Goal: Task Accomplishment & Management: Complete application form

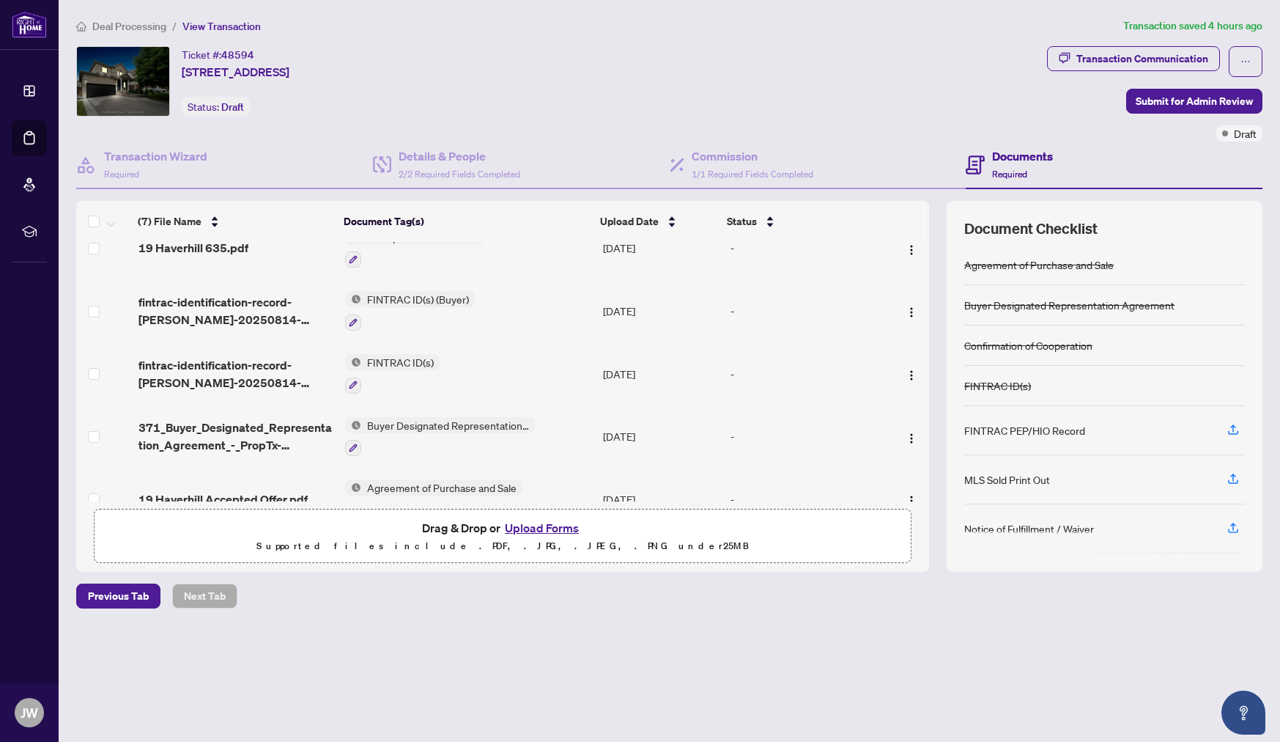
scroll to position [178, 0]
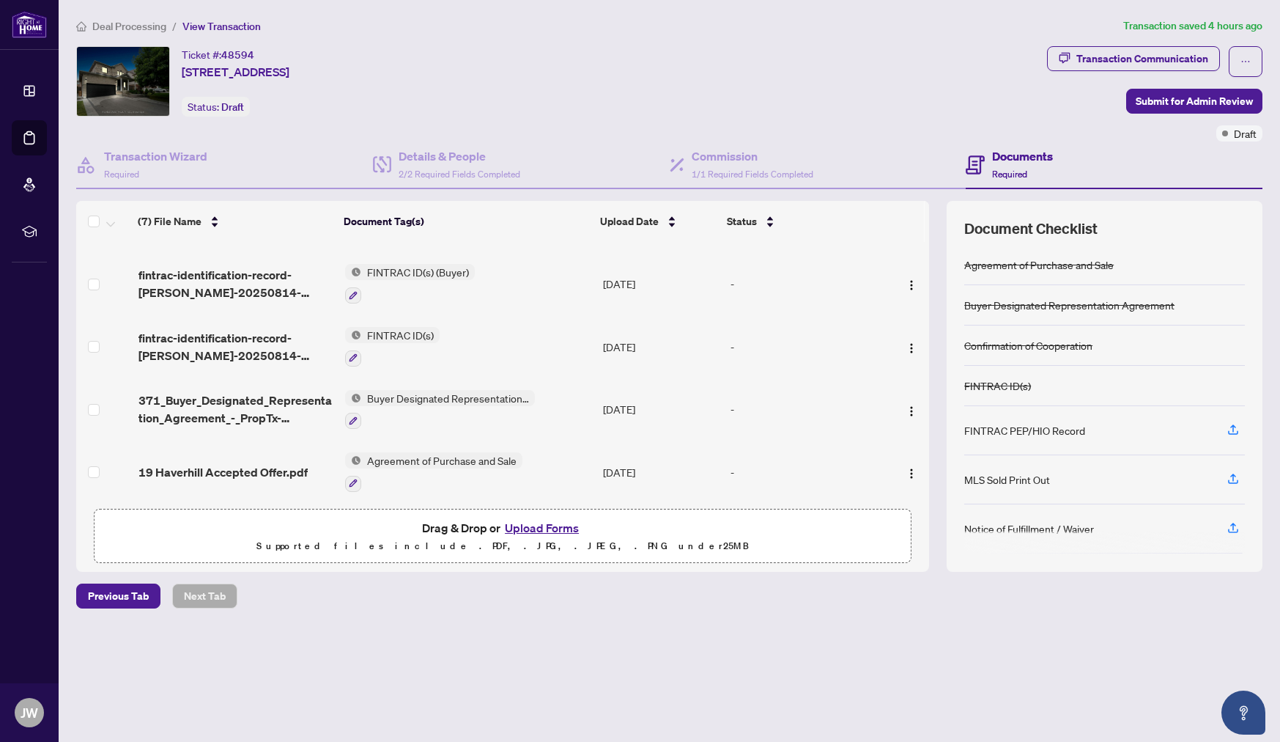
click at [555, 523] on button "Upload Forms" at bounding box center [542, 527] width 83 height 19
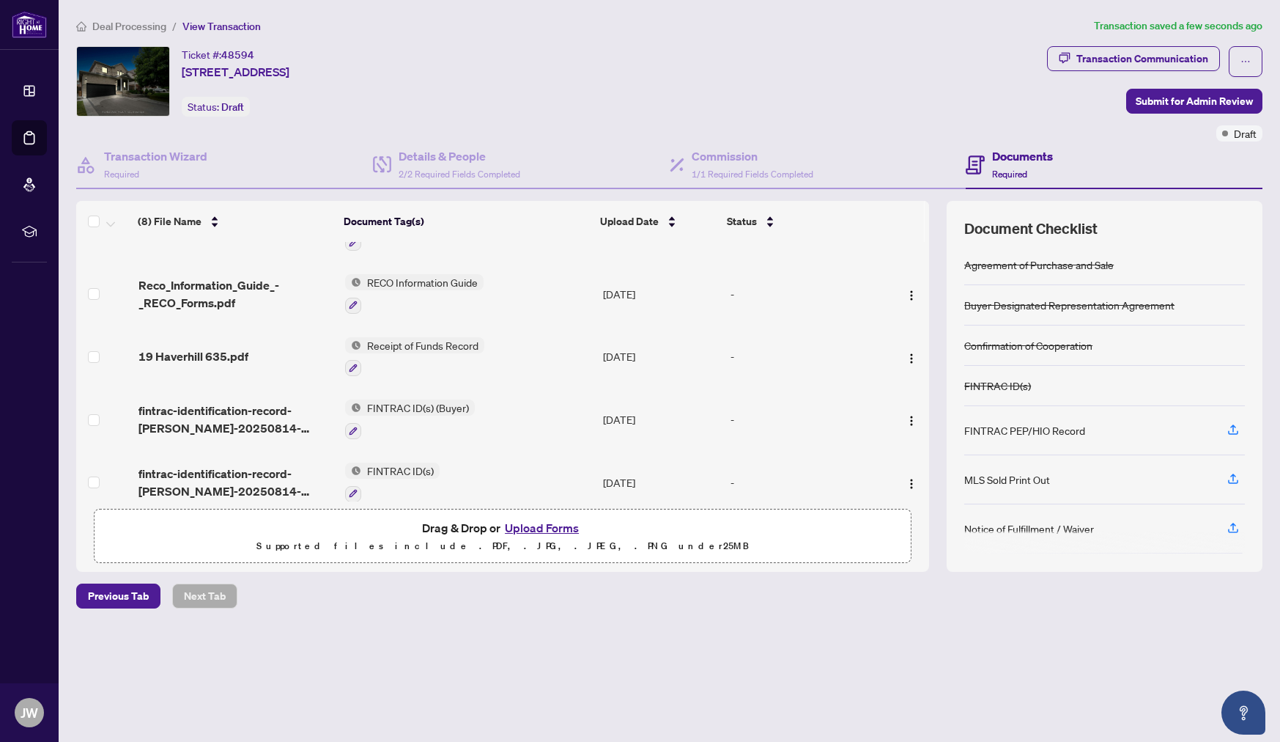
scroll to position [0, 0]
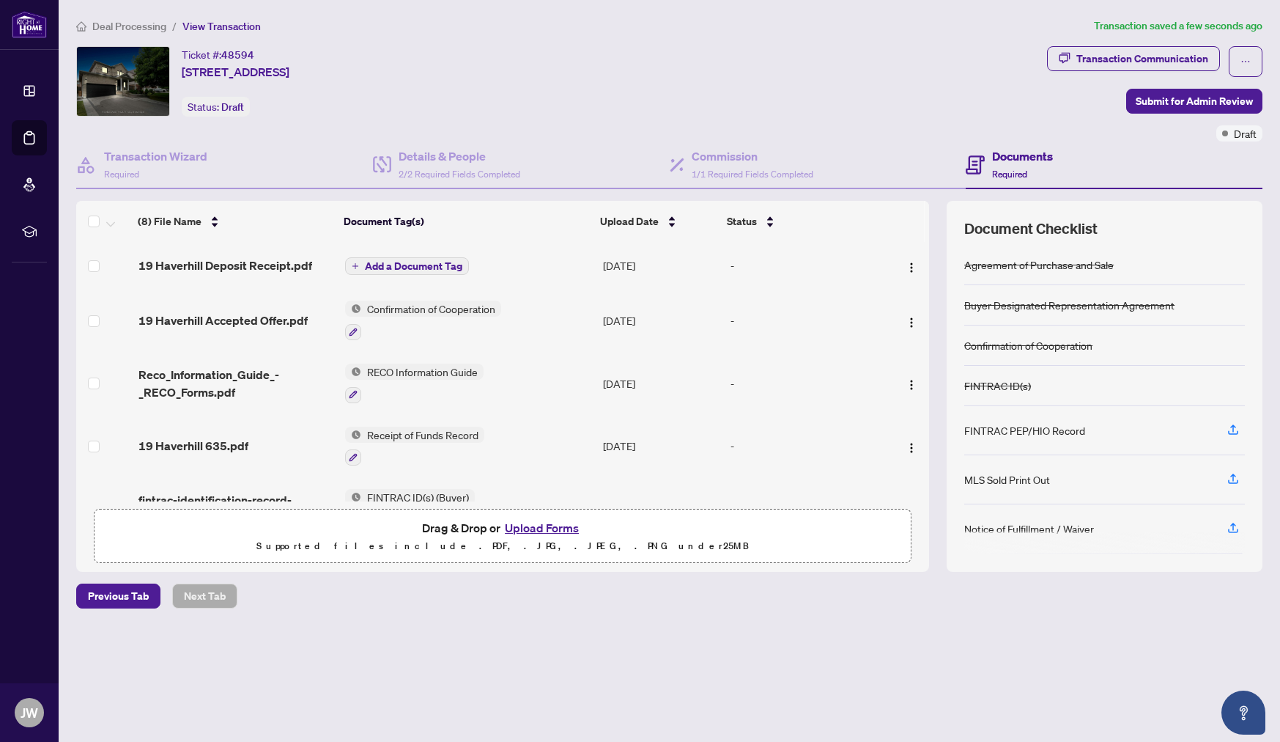
click at [388, 261] on span "Add a Document Tag" at bounding box center [413, 266] width 97 height 10
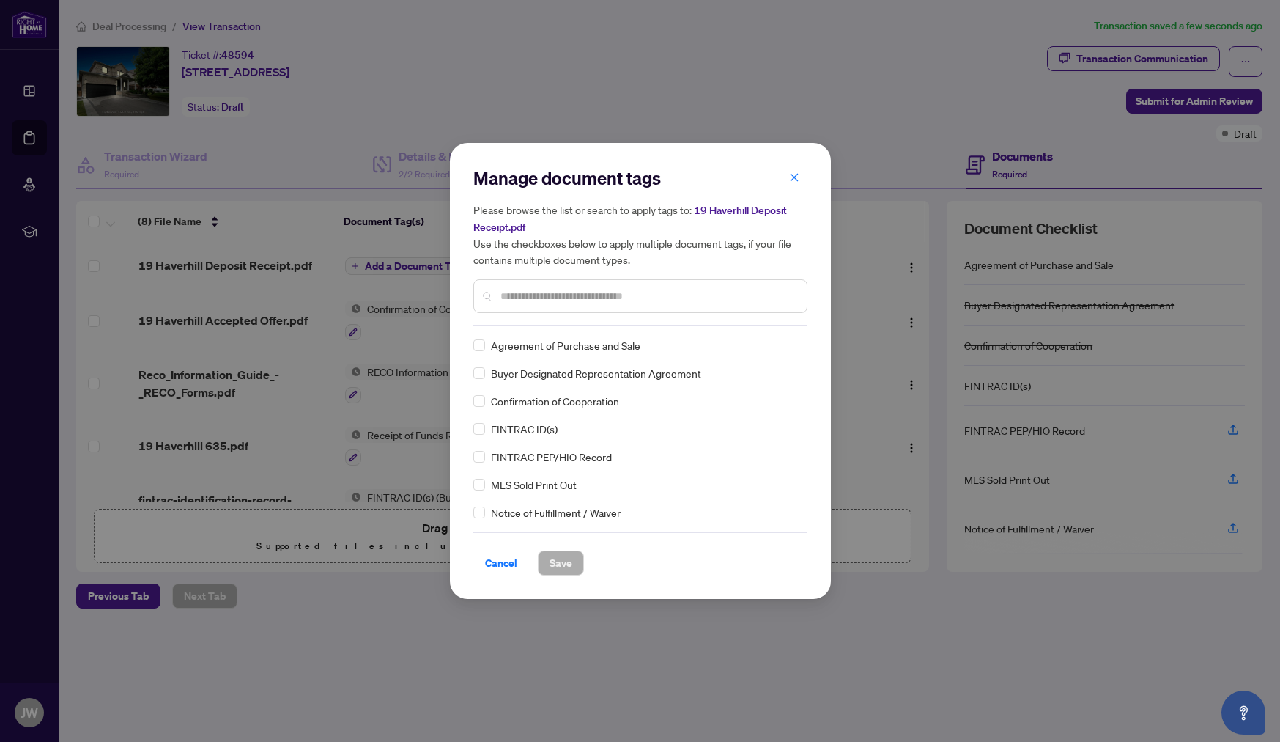
click at [522, 298] on input "text" at bounding box center [648, 296] width 295 height 16
type input "*******"
click at [565, 561] on span "Save" at bounding box center [561, 562] width 23 height 23
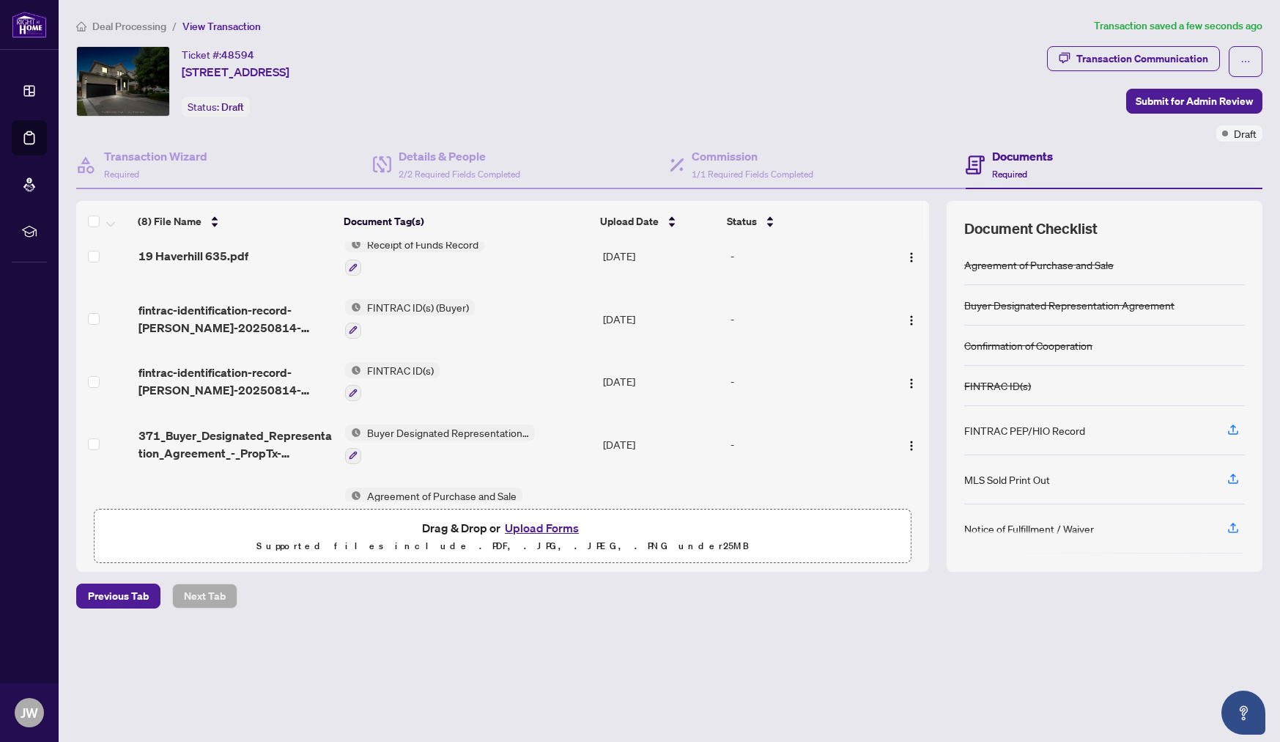
scroll to position [240, 0]
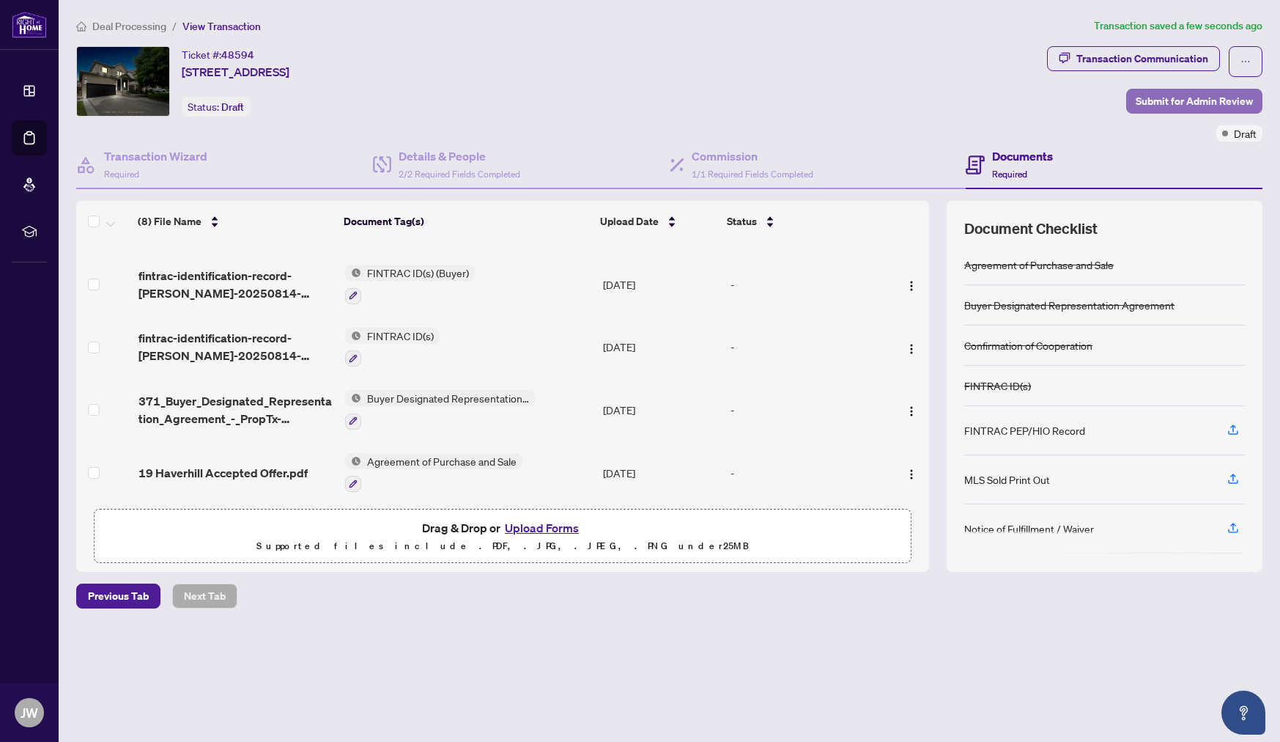
click at [1195, 102] on span "Submit for Admin Review" at bounding box center [1194, 100] width 117 height 23
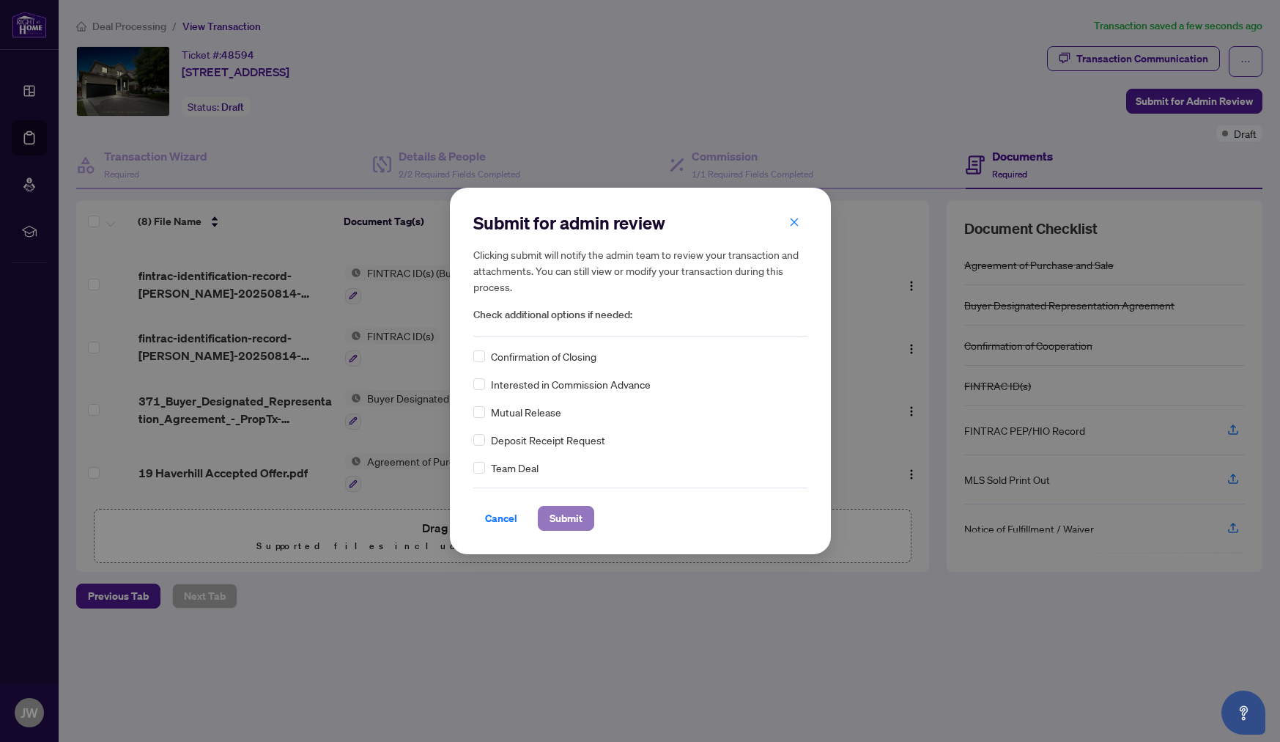
click at [564, 517] on span "Submit" at bounding box center [566, 517] width 33 height 23
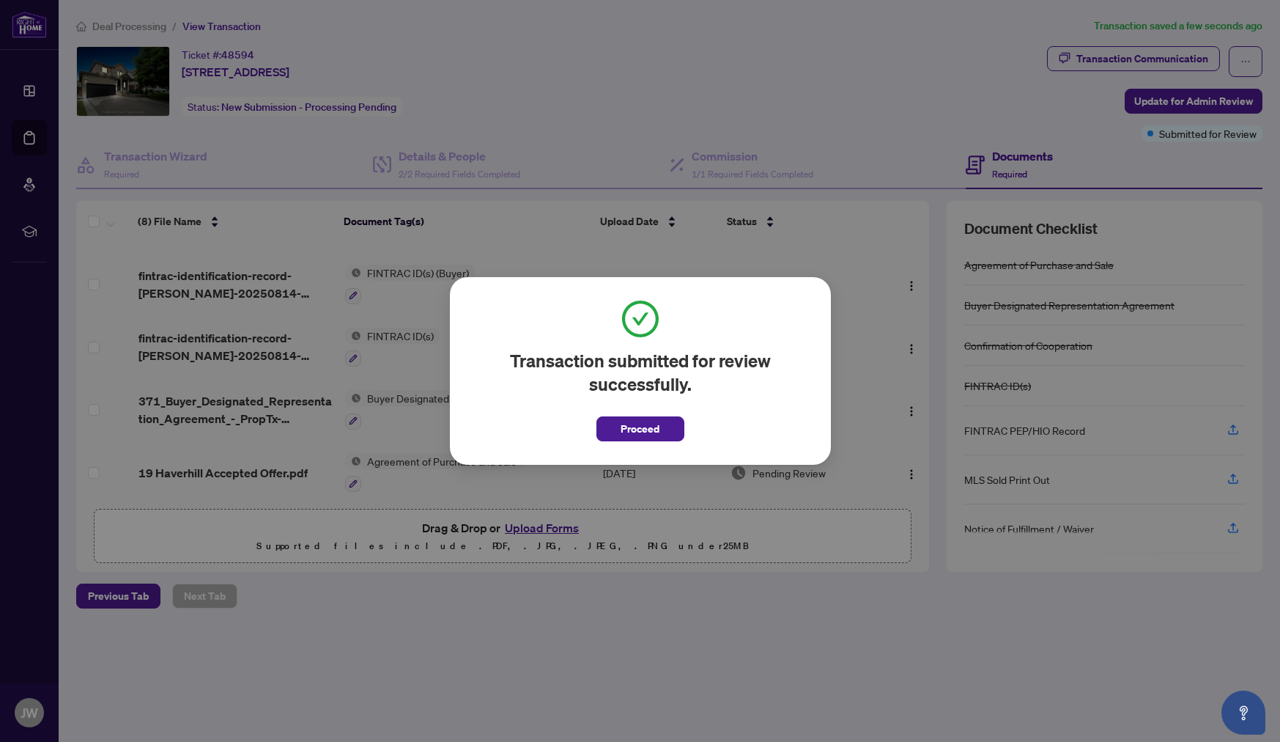
click at [633, 111] on div "Transaction submitted for review successfully. Proceed Cancel OK" at bounding box center [640, 371] width 1280 height 742
click at [654, 435] on span "Proceed" at bounding box center [640, 428] width 39 height 23
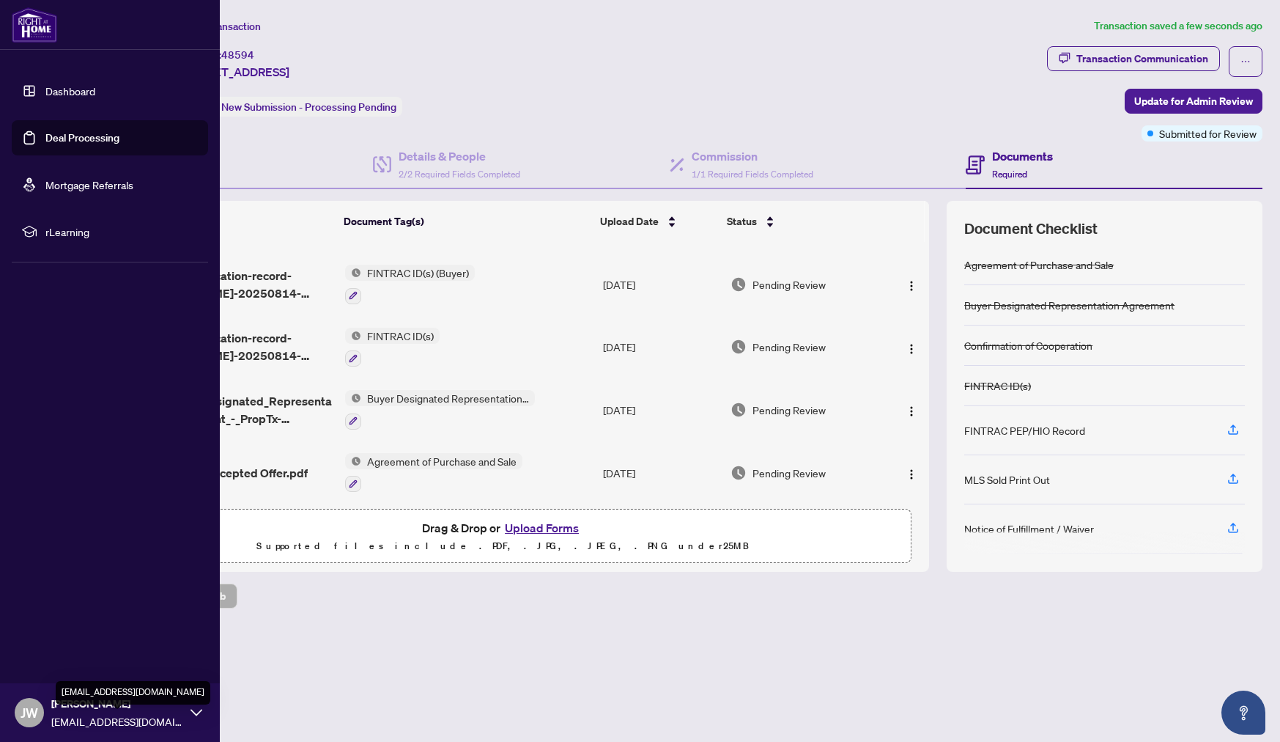
click at [151, 714] on span "[EMAIL_ADDRESS][DOMAIN_NAME]" at bounding box center [117, 721] width 132 height 16
click at [138, 620] on button "Logout" at bounding box center [110, 625] width 196 height 25
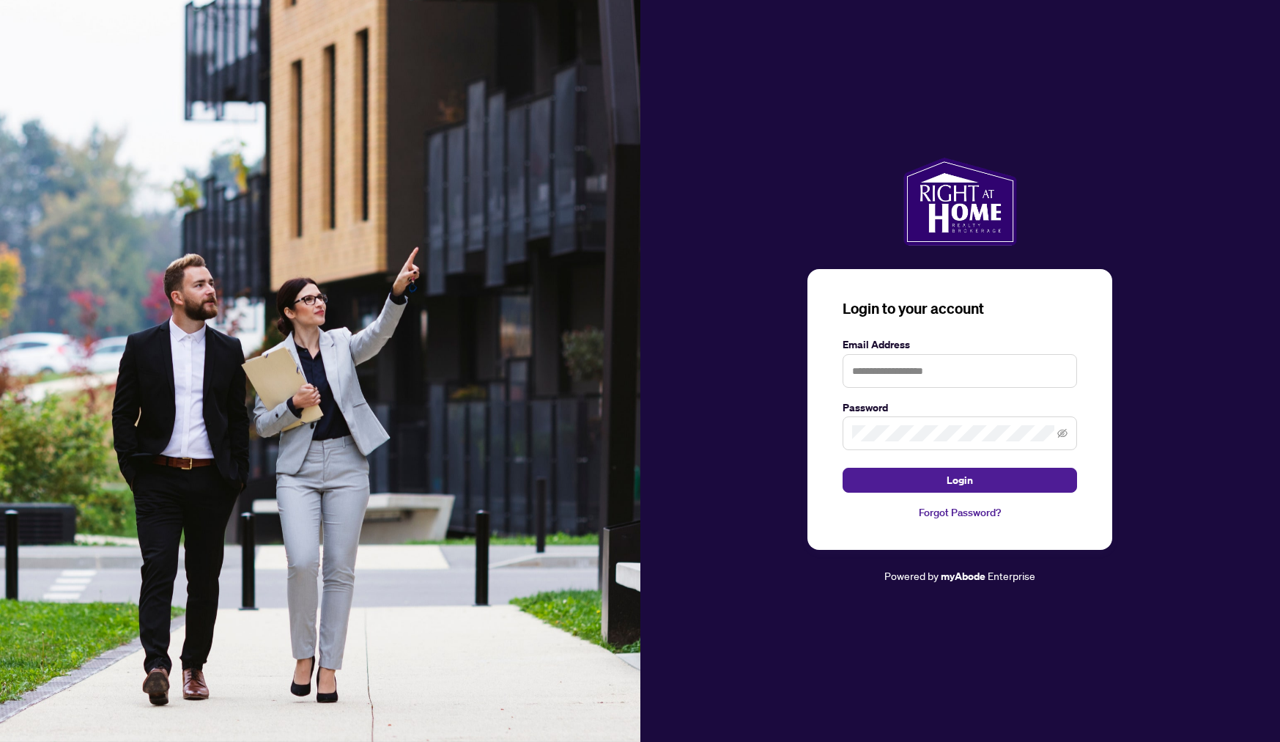
click at [61, 622] on img at bounding box center [320, 371] width 641 height 742
type input "**********"
